Goal: Information Seeking & Learning: Learn about a topic

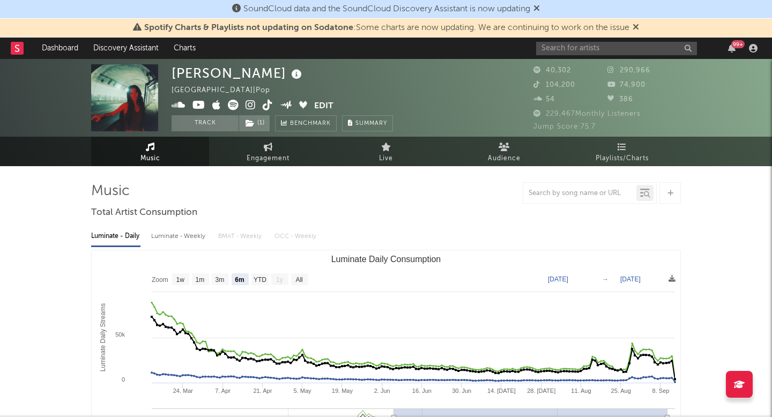
select select "6m"
drag, startPoint x: 244, startPoint y: 66, endPoint x: 251, endPoint y: 69, distance: 7.3
click at [244, 66] on div "[PERSON_NAME]" at bounding box center [237, 73] width 133 height 18
drag, startPoint x: 253, startPoint y: 72, endPoint x: 176, endPoint y: 68, distance: 77.3
click at [176, 68] on div "[PERSON_NAME]" at bounding box center [237, 73] width 133 height 18
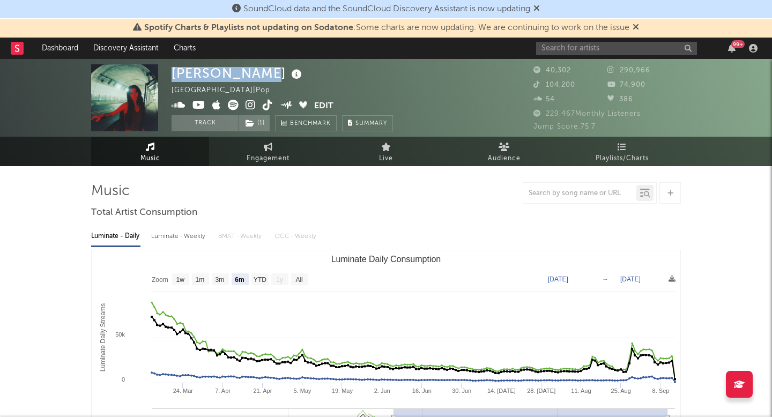
copy div "[PERSON_NAME]"
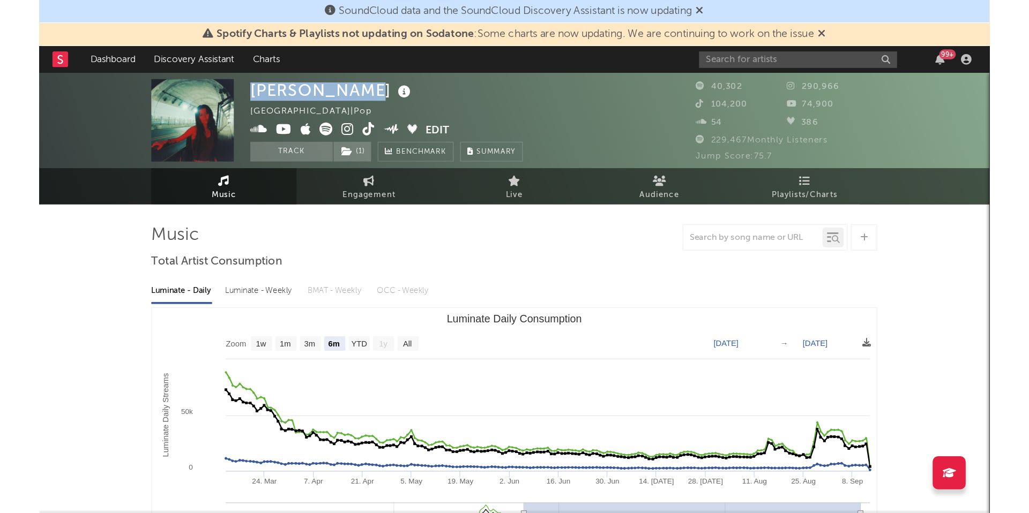
scroll to position [3, 0]
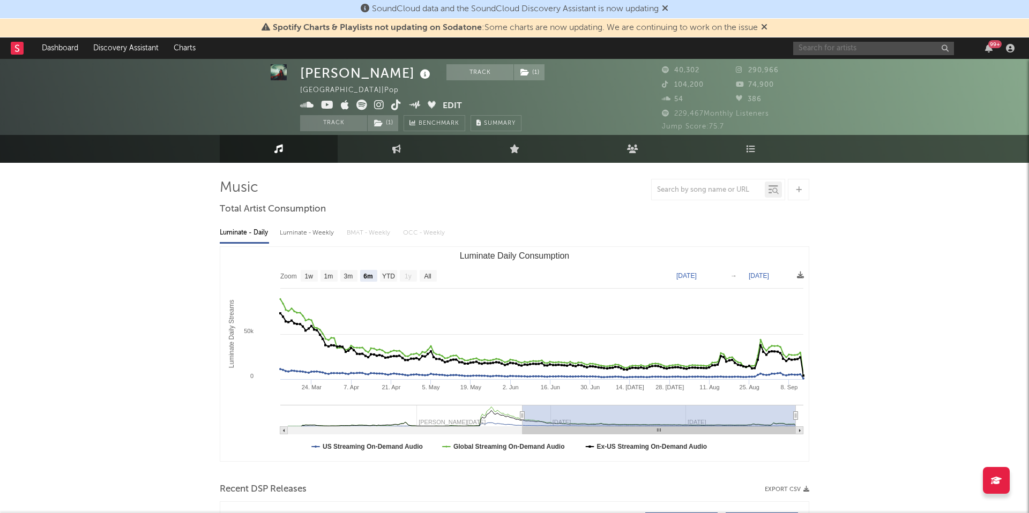
click at [771, 49] on input "text" at bounding box center [873, 48] width 161 height 13
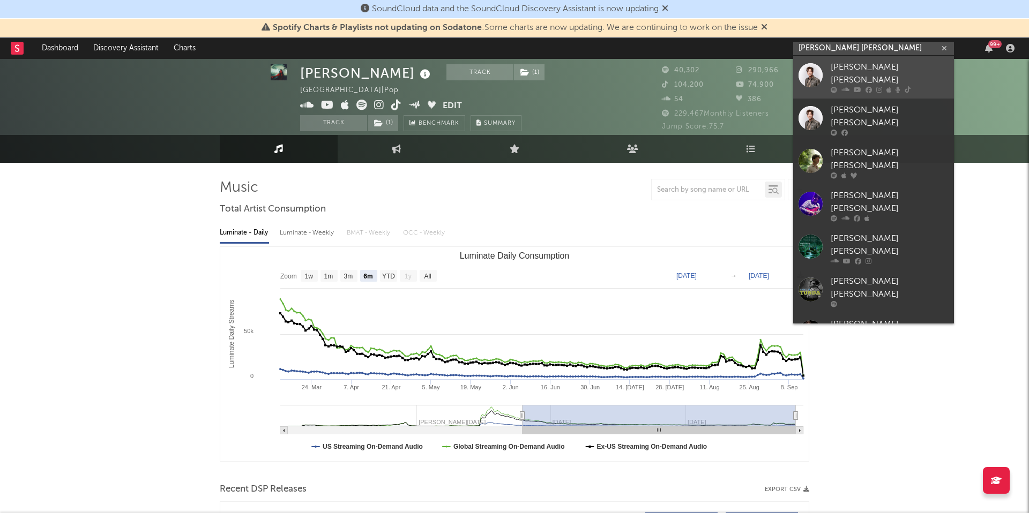
type input "[PERSON_NAME] [PERSON_NAME]"
click at [771, 87] on div at bounding box center [890, 90] width 118 height 6
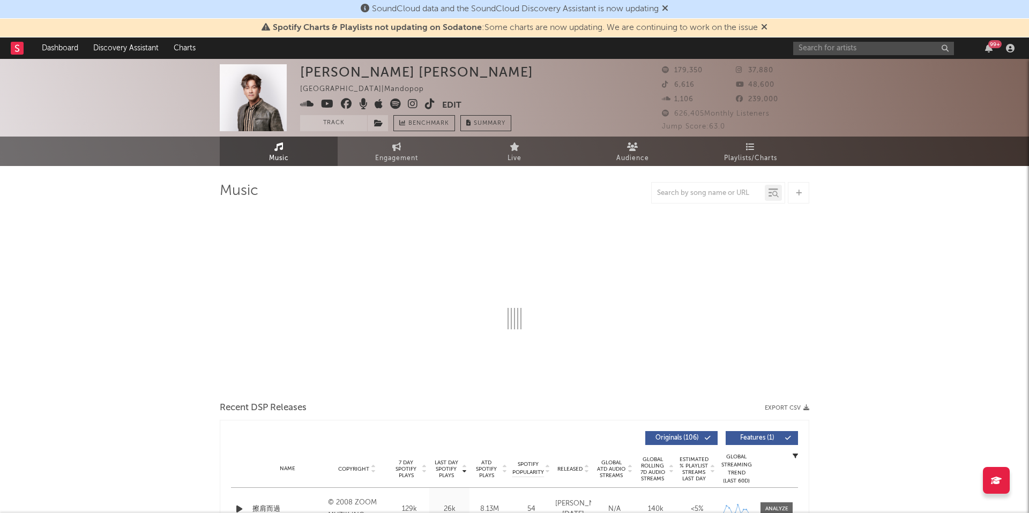
select select "6m"
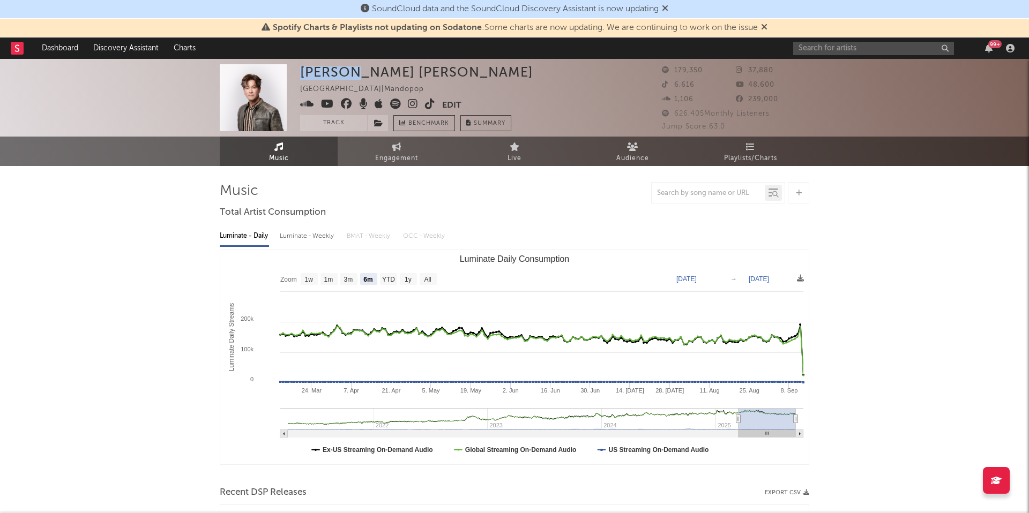
drag, startPoint x: 302, startPoint y: 71, endPoint x: 360, endPoint y: 73, distance: 58.4
click at [358, 73] on div "[PERSON_NAME] [PERSON_NAME] Taiwan | Mandopop Edit Track Benchmark Summary" at bounding box center [416, 97] width 233 height 67
copy div "[PERSON_NAME] [PERSON_NAME]"
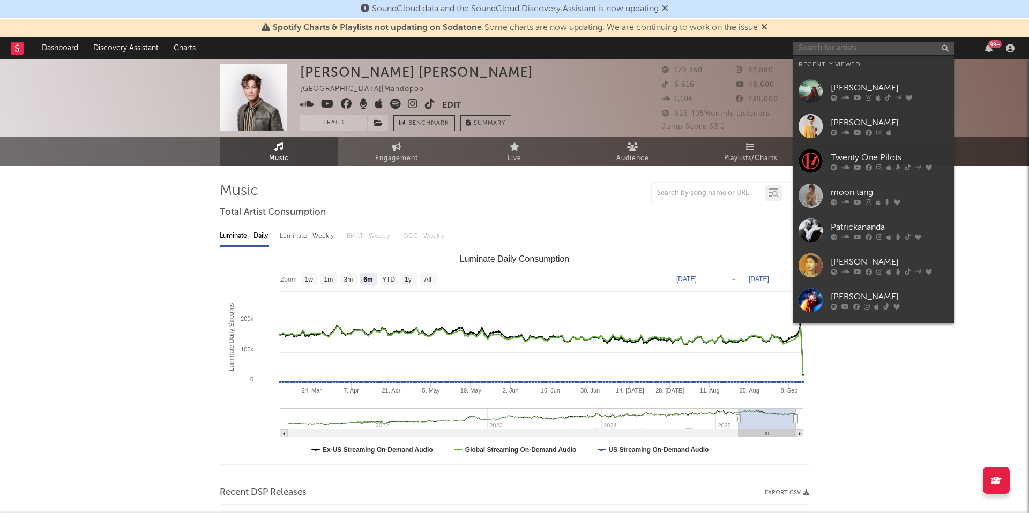
click at [771, 48] on input "text" at bounding box center [873, 48] width 161 height 13
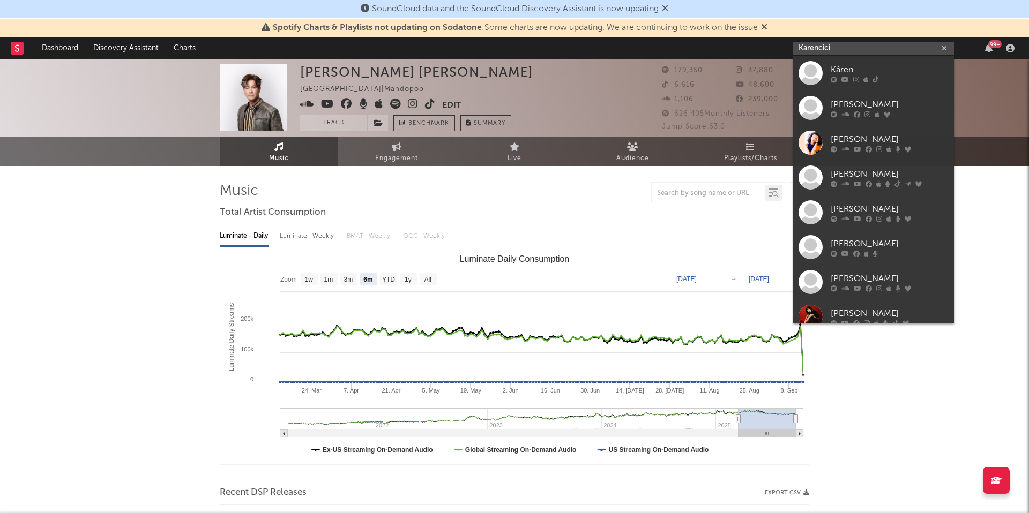
type input "Karencici"
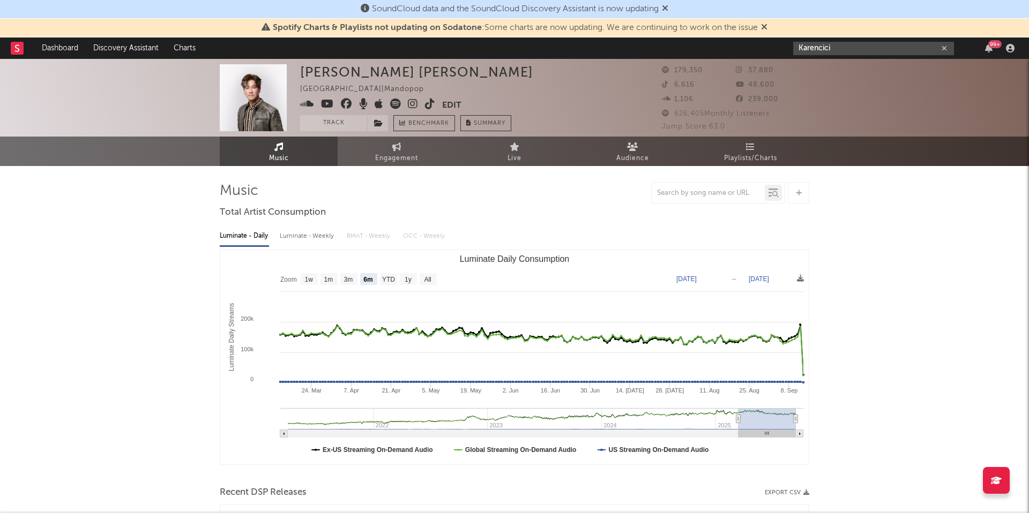
click at [771, 50] on input "Karencici" at bounding box center [873, 48] width 161 height 13
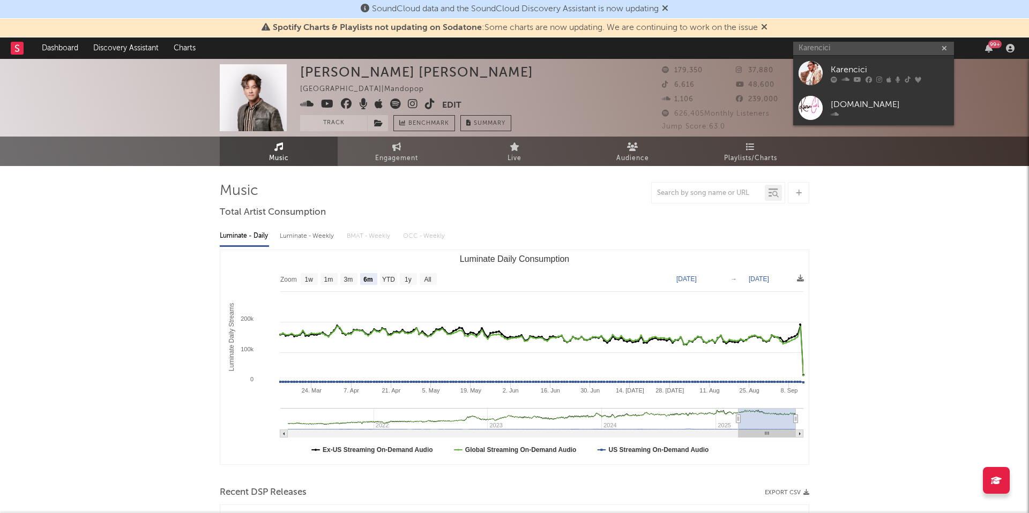
click at [771, 71] on div "Karencici" at bounding box center [890, 69] width 118 height 13
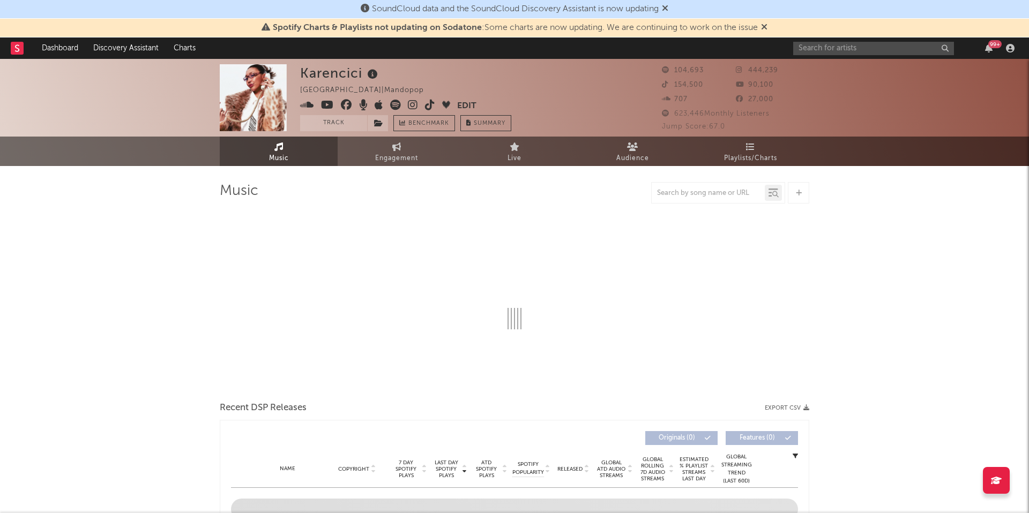
select select "6m"
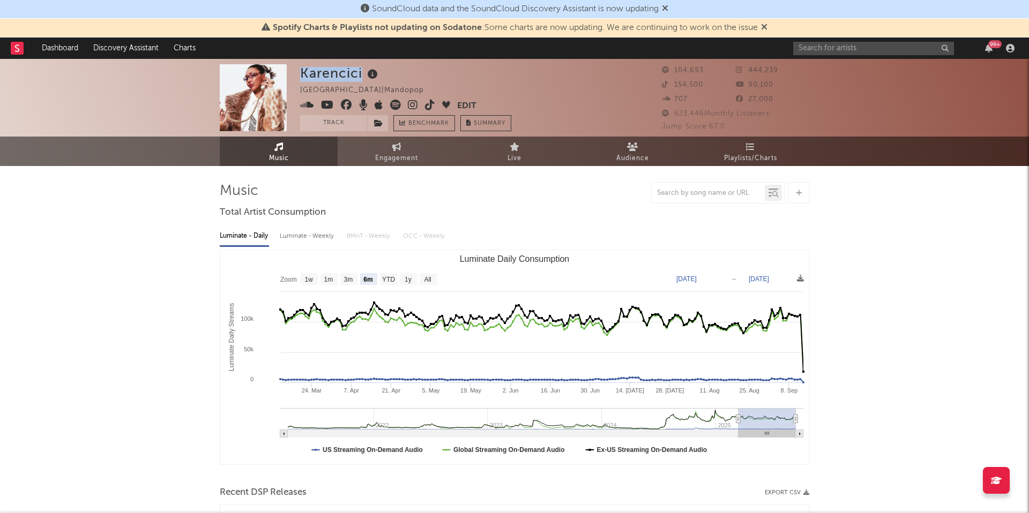
drag, startPoint x: 317, startPoint y: 69, endPoint x: 299, endPoint y: 69, distance: 18.2
click at [299, 69] on div "Karencici [GEOGRAPHIC_DATA] | Mandopop Edit Track Benchmark Summary 104,693 444…" at bounding box center [514, 98] width 1029 height 78
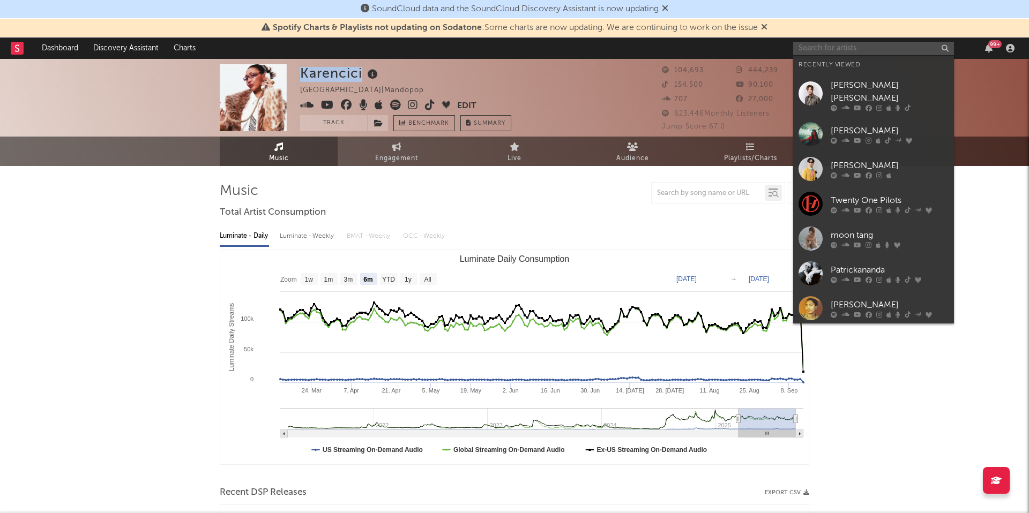
click at [771, 48] on input "text" at bounding box center [873, 48] width 161 height 13
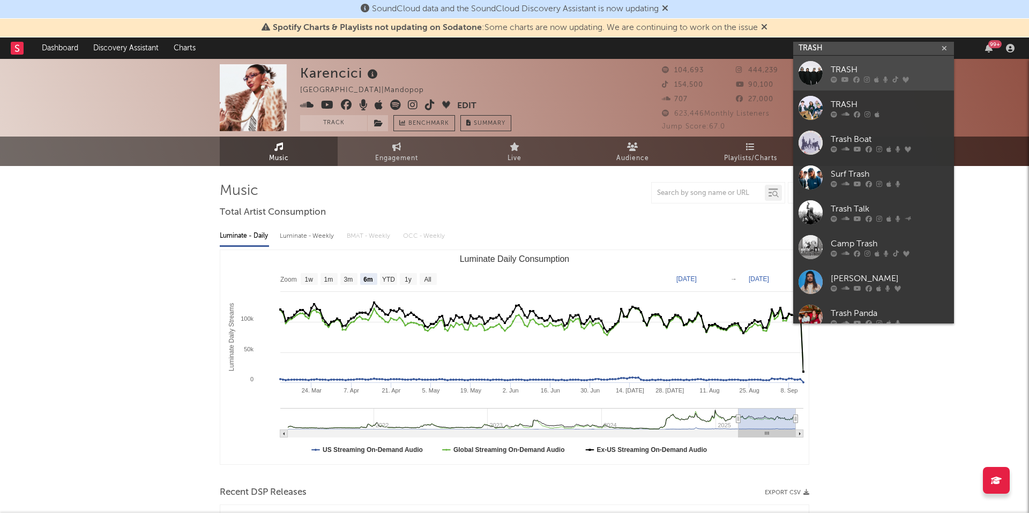
type input "TRASH"
click at [771, 64] on div "TRASH" at bounding box center [890, 69] width 118 height 13
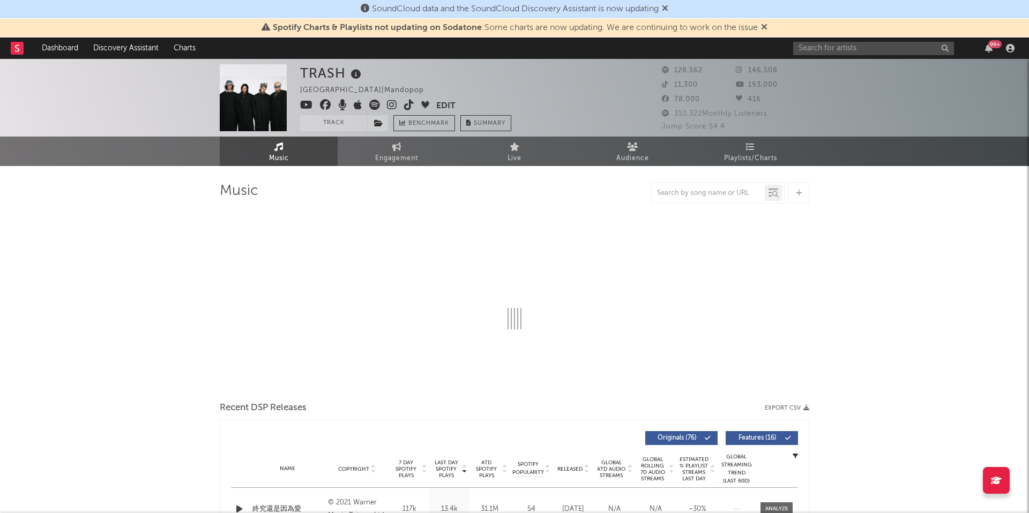
select select "6m"
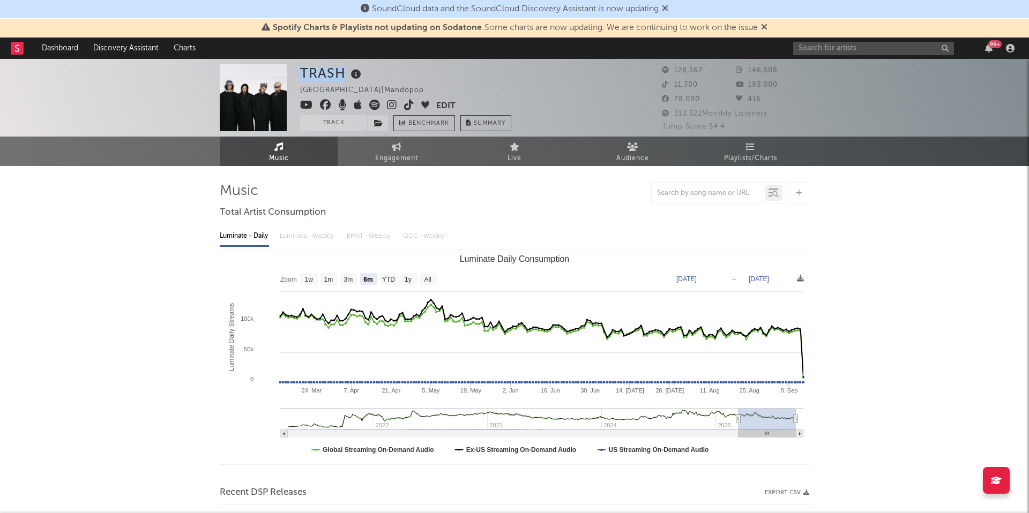
drag, startPoint x: 345, startPoint y: 71, endPoint x: 302, endPoint y: 72, distance: 43.4
click at [302, 72] on div "TRASH" at bounding box center [332, 73] width 64 height 18
copy div "TRASH"
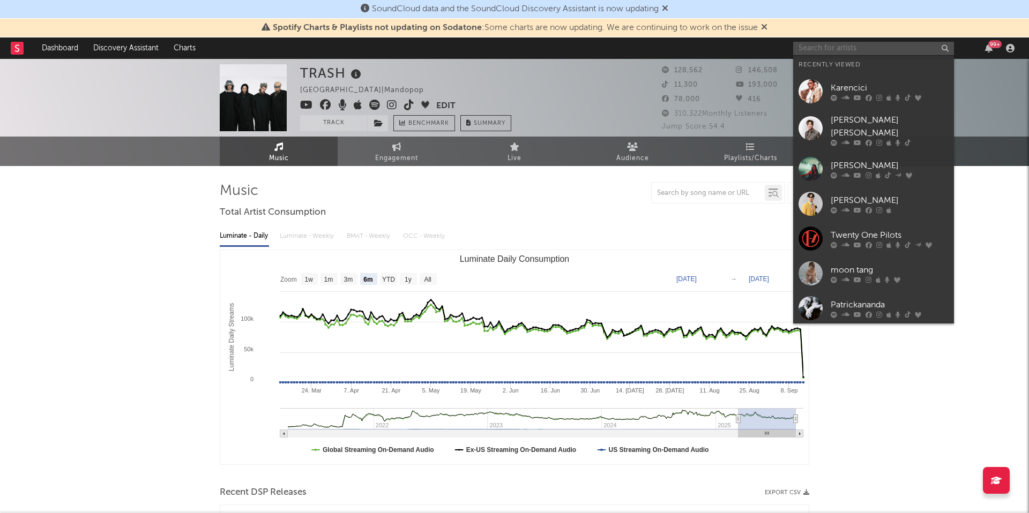
click at [771, 49] on input "text" at bounding box center [873, 48] width 161 height 13
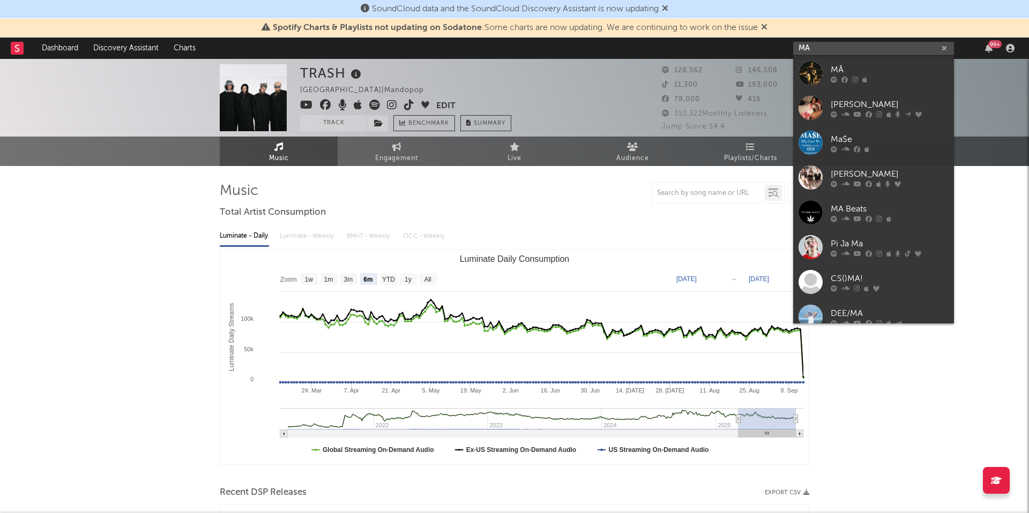
scroll to position [2, 0]
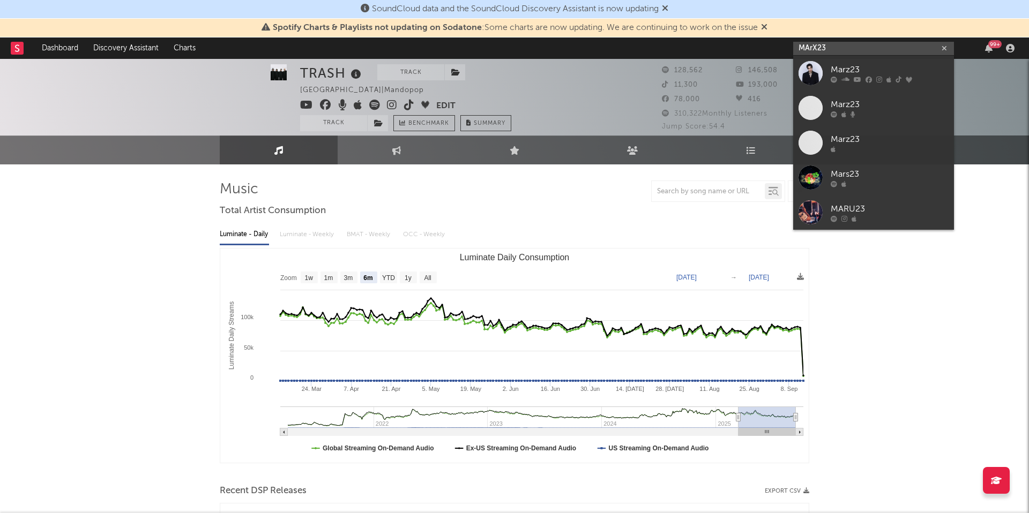
type input "MArX23"
click at [771, 66] on div "Marz23" at bounding box center [890, 69] width 118 height 13
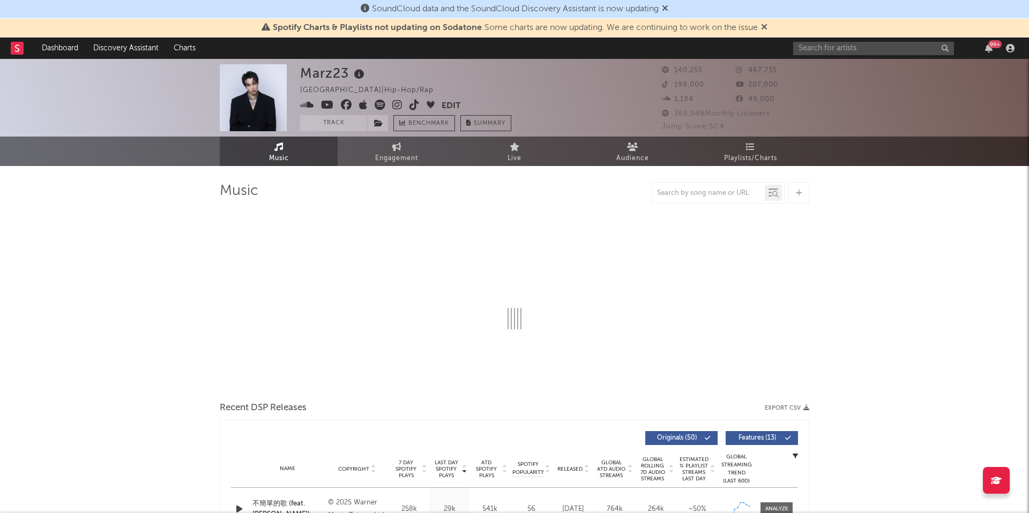
click at [304, 71] on div "Marz23" at bounding box center [333, 73] width 67 height 18
select select "6m"
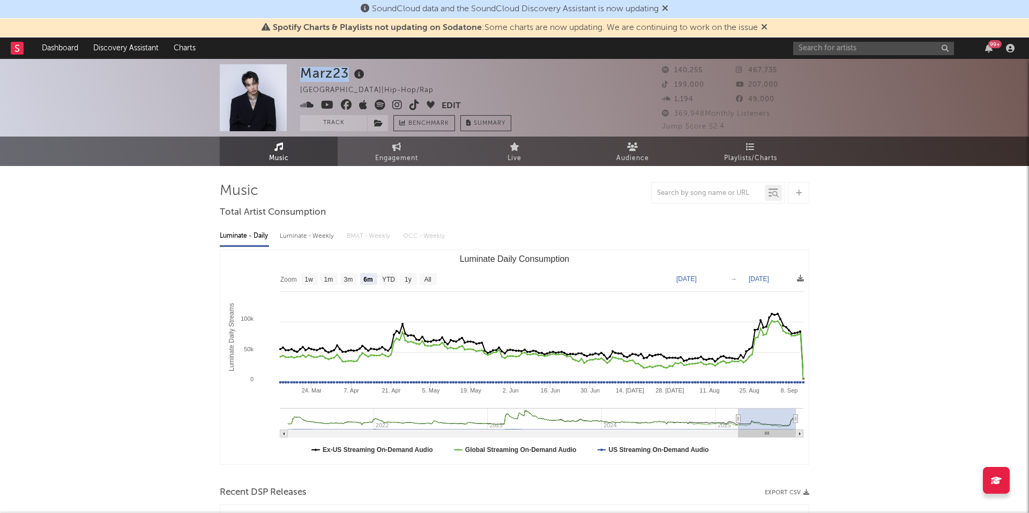
drag, startPoint x: 303, startPoint y: 71, endPoint x: 347, endPoint y: 70, distance: 44.5
click at [347, 70] on div "Marz23" at bounding box center [333, 73] width 67 height 18
copy div "Marz23"
